Goal: Information Seeking & Learning: Learn about a topic

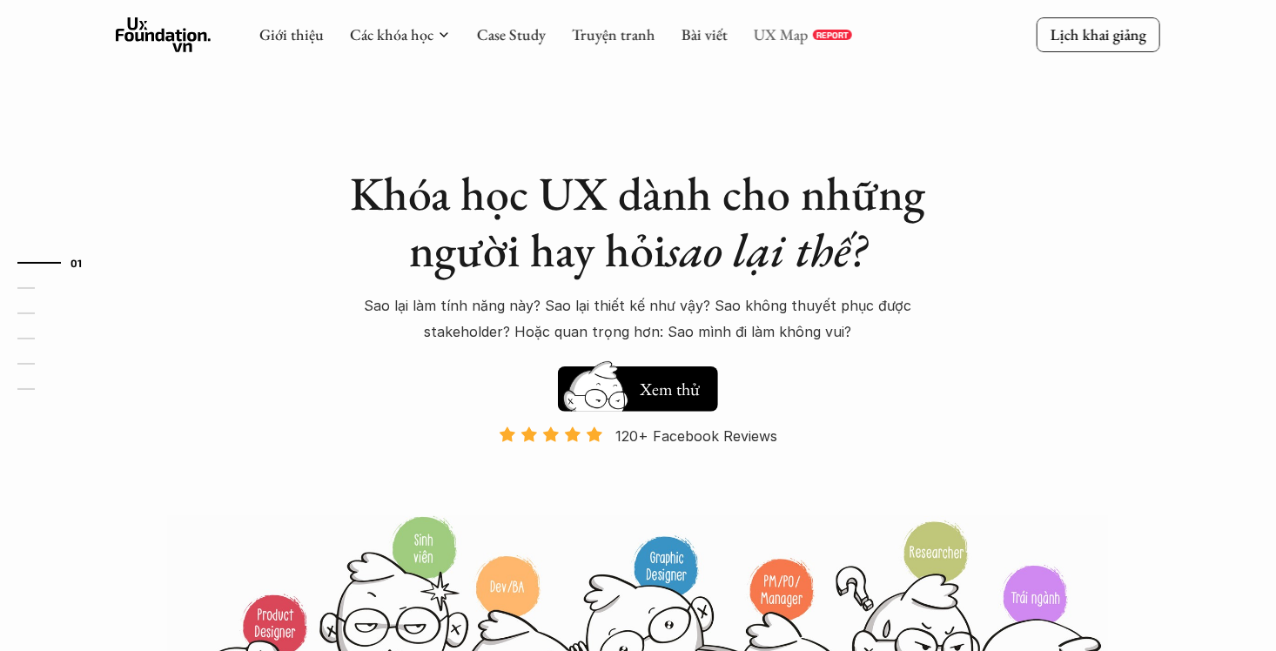
click at [779, 41] on link "UX Map" at bounding box center [781, 34] width 55 height 20
click at [517, 28] on link "Case Study" at bounding box center [511, 34] width 69 height 20
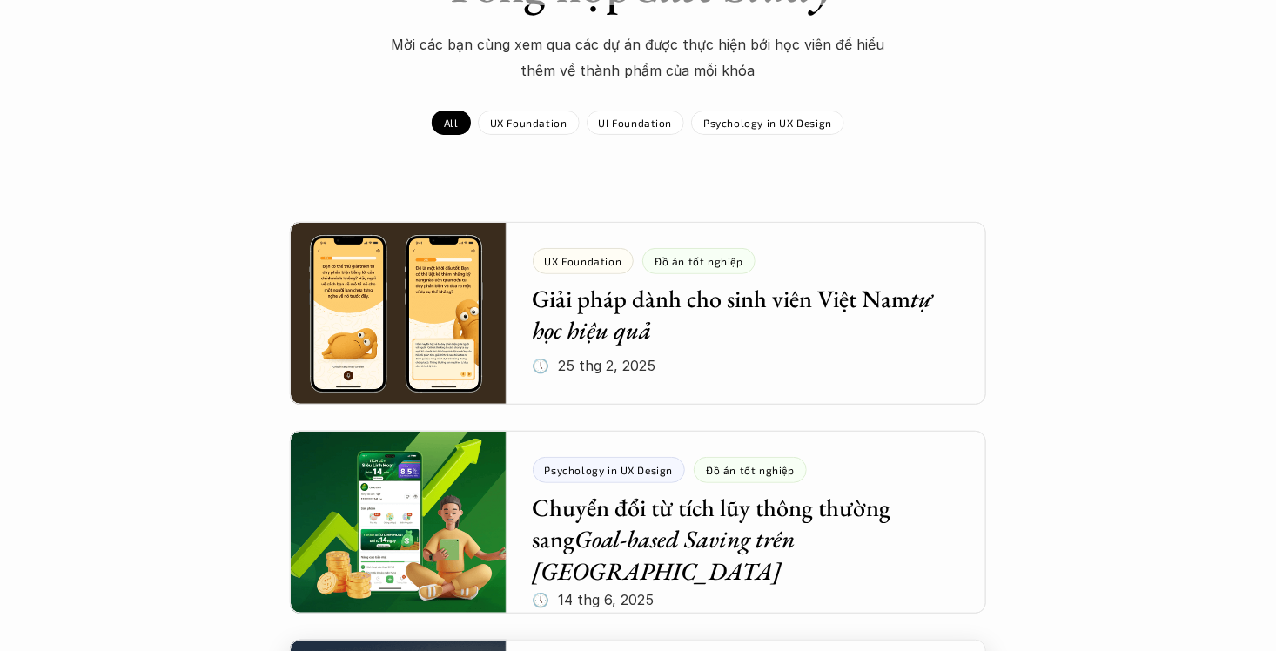
scroll to position [174, 0]
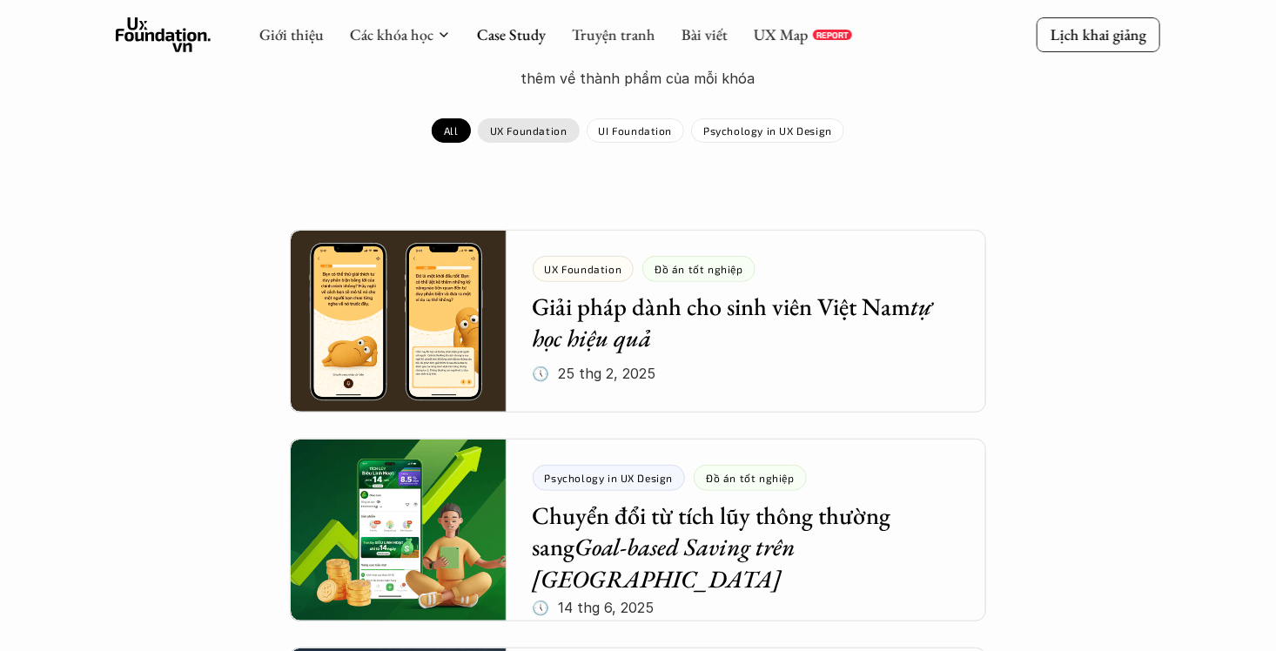
click at [540, 132] on p "UX Foundation" at bounding box center [528, 130] width 77 height 12
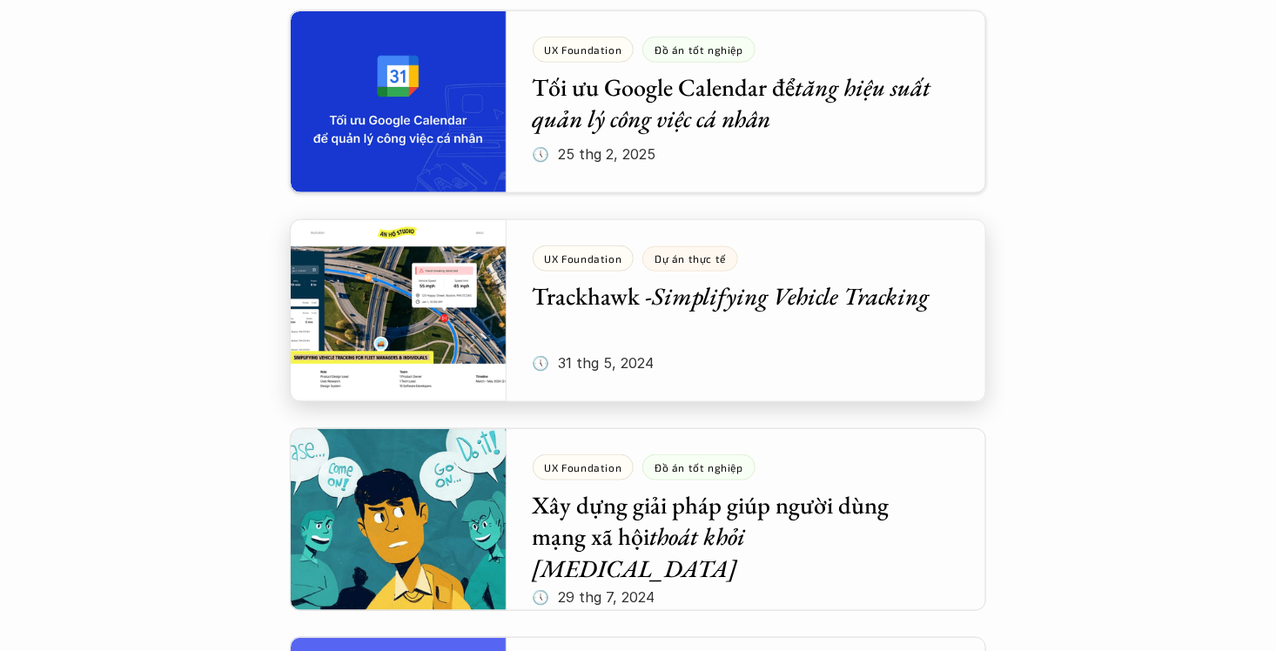
scroll to position [609, 0]
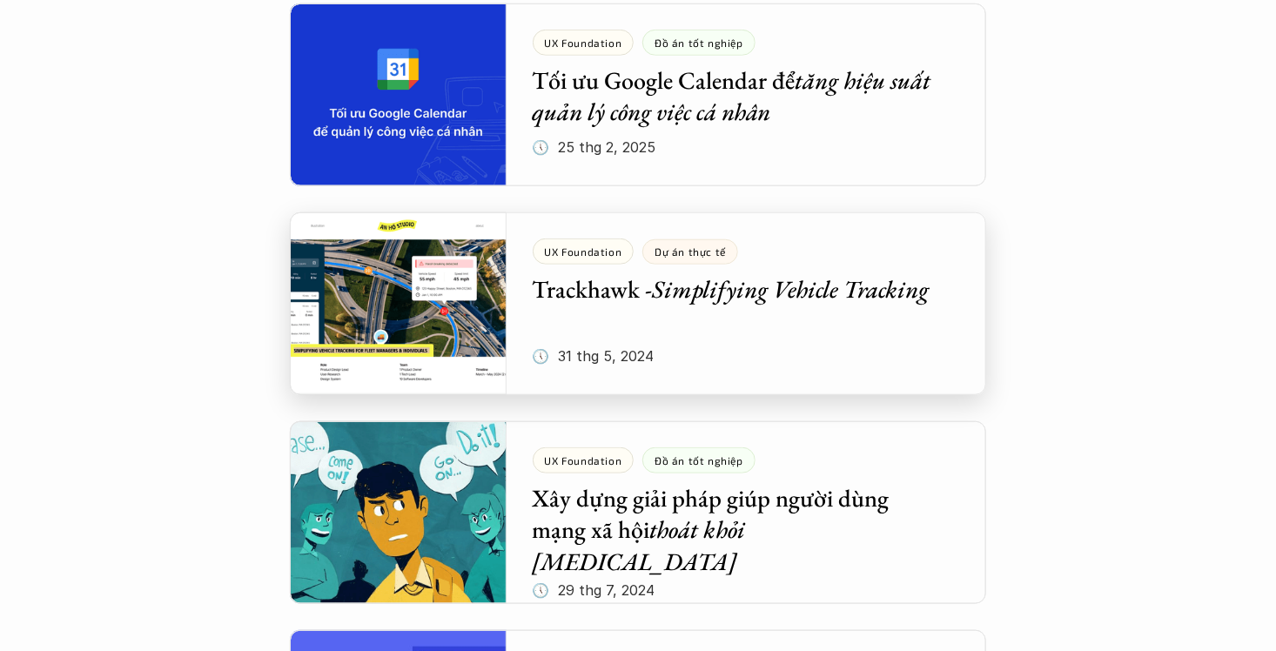
click at [673, 326] on div at bounding box center [638, 303] width 696 height 183
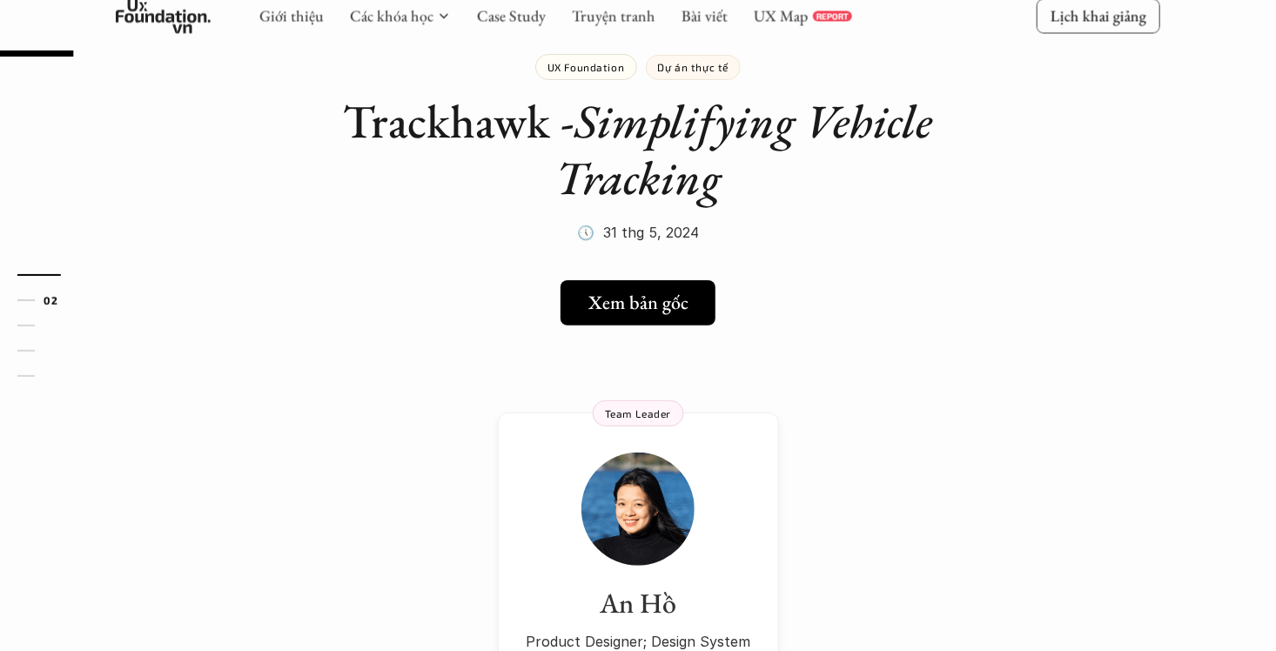
scroll to position [174, 0]
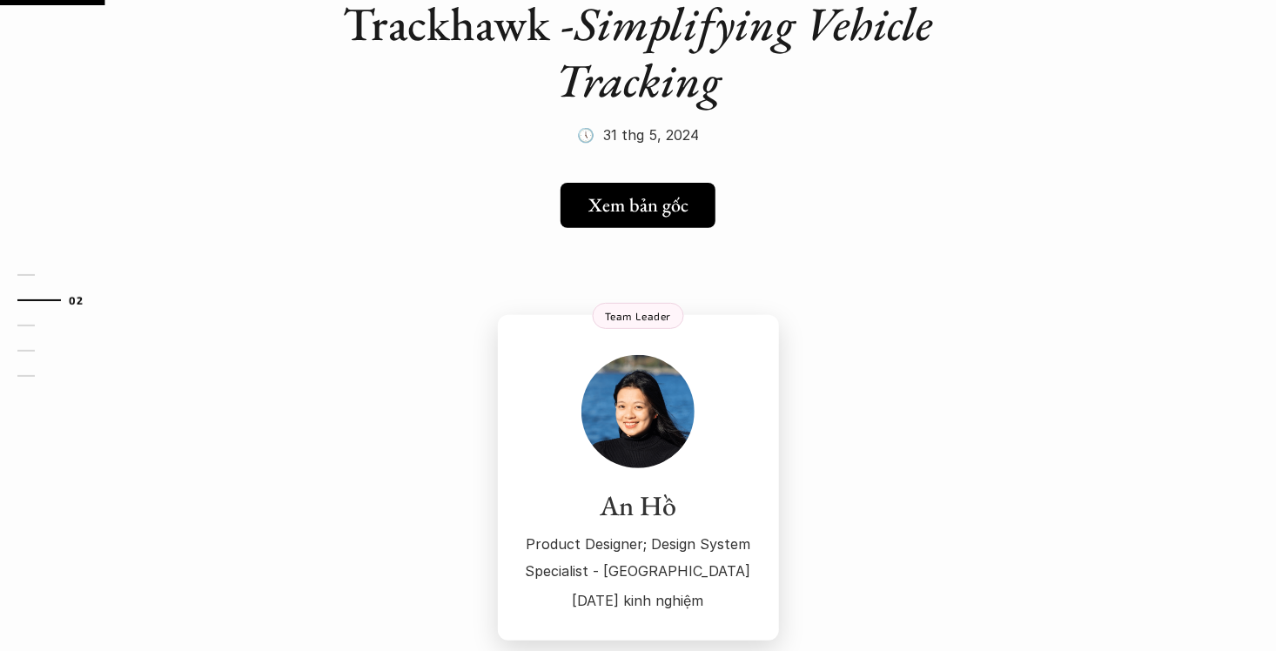
click at [630, 374] on img at bounding box center [637, 411] width 113 height 113
click at [609, 204] on h5 "Xem bản gốc" at bounding box center [632, 205] width 100 height 23
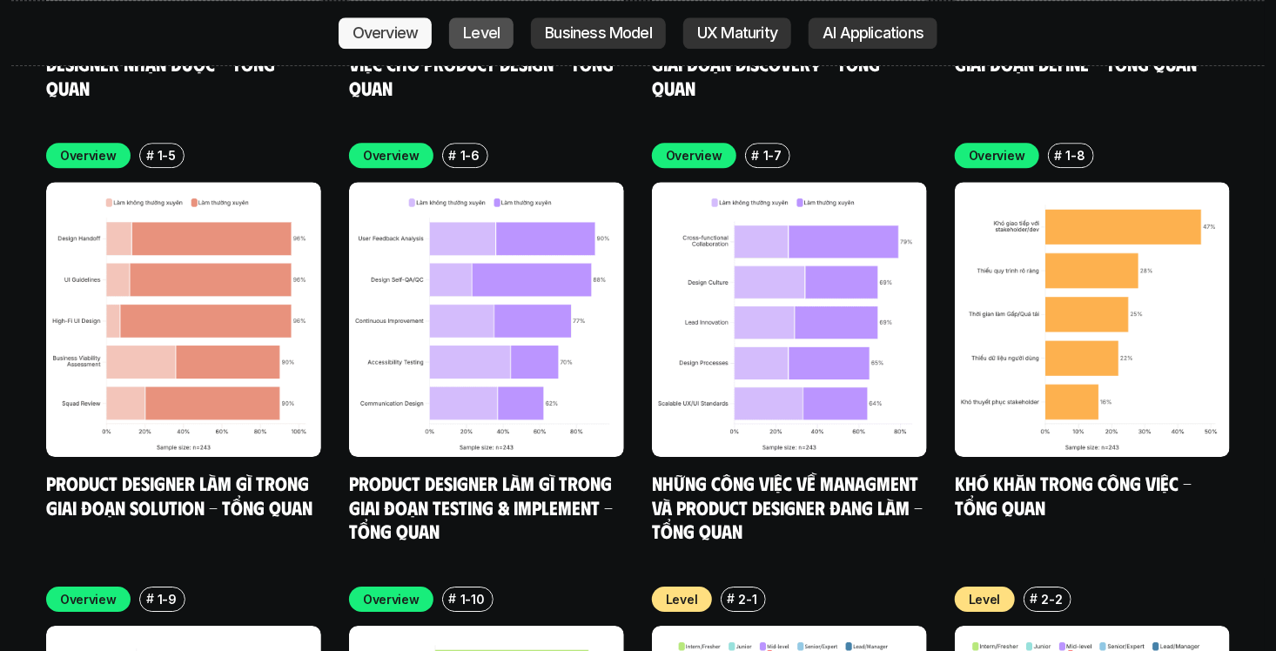
scroll to position [5917, 0]
